Goal: Subscribe to service/newsletter

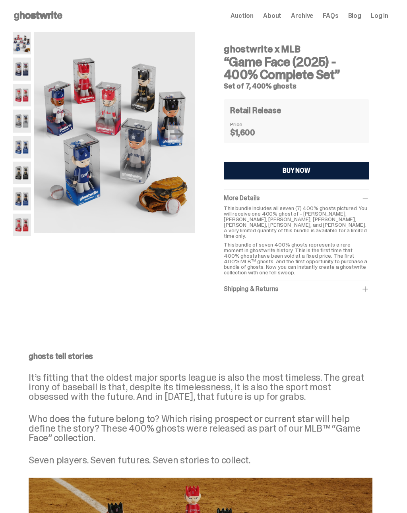
click at [253, 14] on span "Auction" at bounding box center [241, 16] width 23 height 6
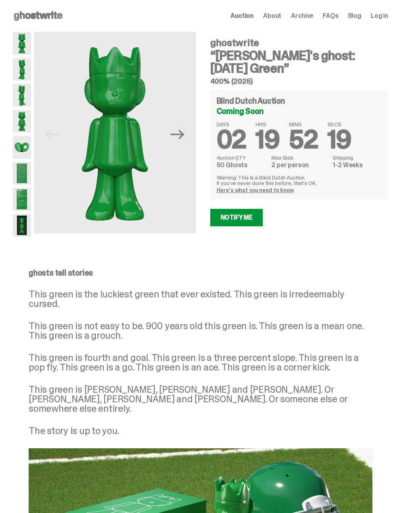
click at [280, 191] on link "Here's what you need to know" at bounding box center [254, 190] width 77 height 7
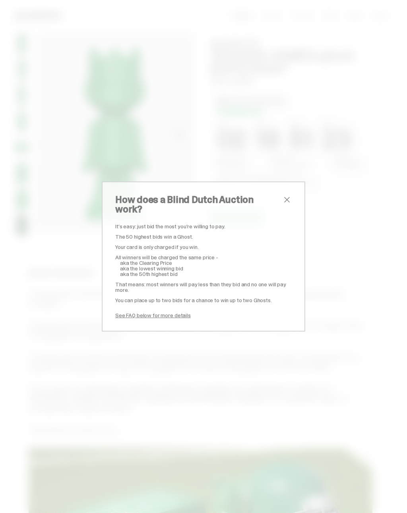
click at [288, 205] on span "close" at bounding box center [287, 200] width 10 height 10
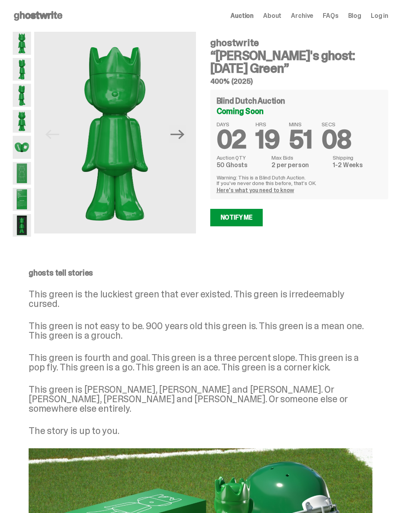
click at [267, 189] on link "Here's what you need to know" at bounding box center [254, 190] width 77 height 7
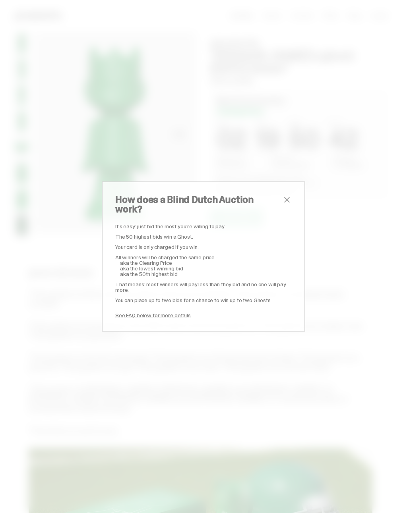
click at [291, 205] on span "close" at bounding box center [287, 200] width 10 height 10
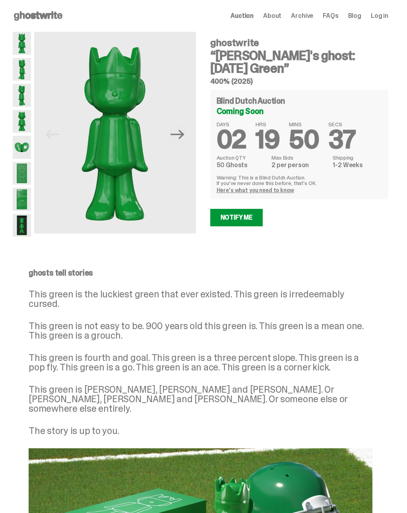
click at [243, 219] on link "Notify Me" at bounding box center [236, 217] width 53 height 17
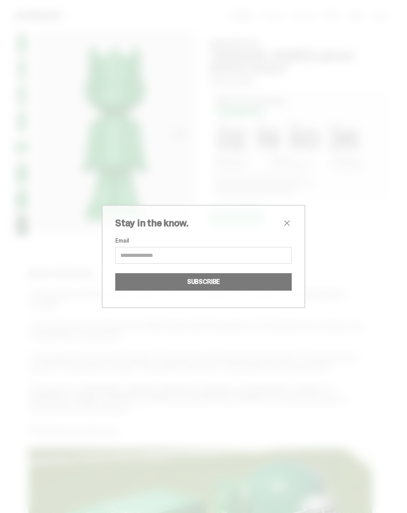
click at [233, 251] on input "Email" at bounding box center [203, 255] width 176 height 17
type input "**********"
click at [223, 281] on button "SUBSCRIBE" at bounding box center [203, 281] width 176 height 17
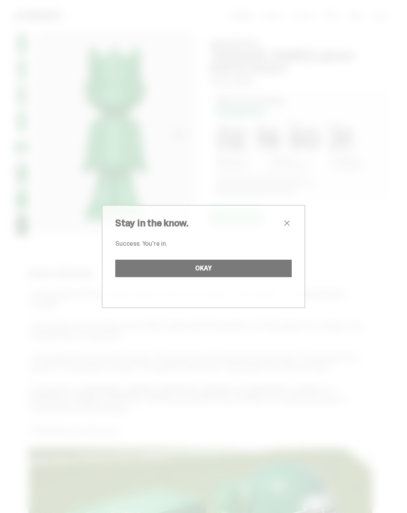
click at [286, 225] on span "close" at bounding box center [287, 223] width 10 height 10
